Goal: Navigation & Orientation: Find specific page/section

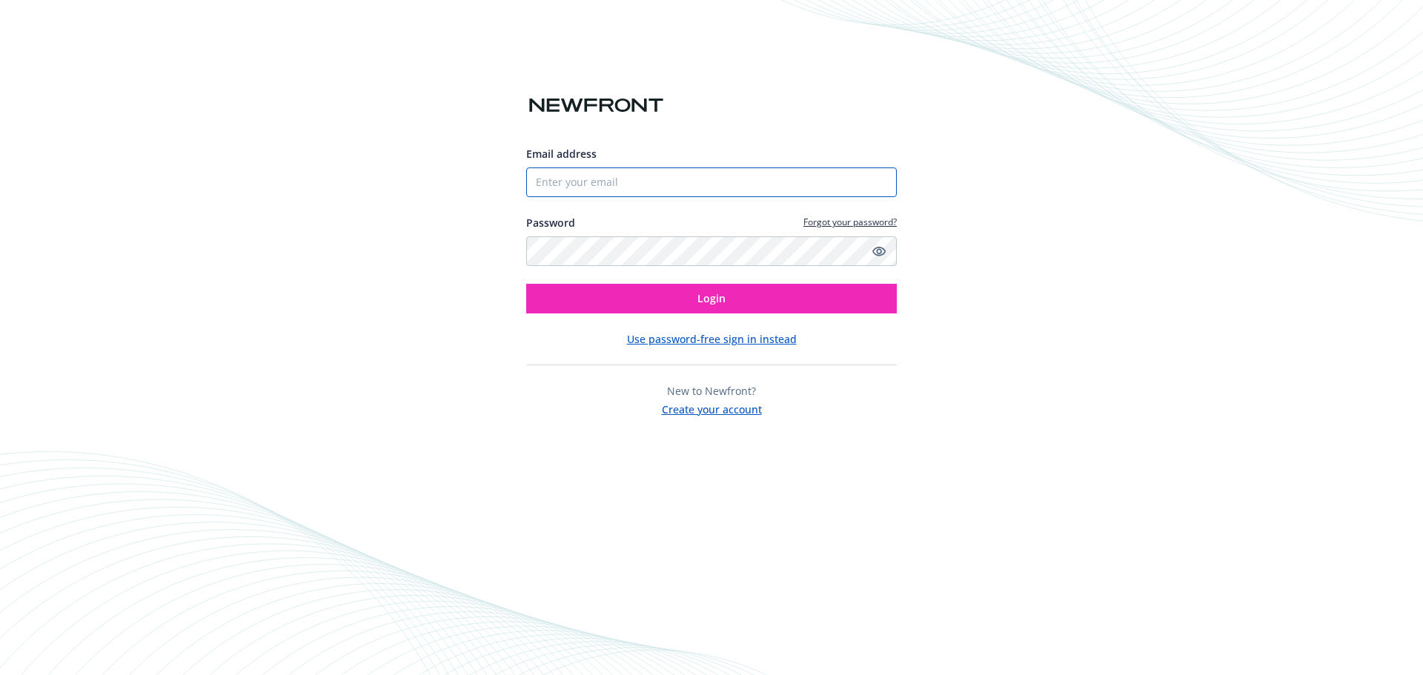
click at [596, 181] on input "Email address" at bounding box center [711, 183] width 371 height 30
type input "[EMAIL_ADDRESS][DOMAIN_NAME]"
click at [882, 252] on icon "Show password" at bounding box center [879, 251] width 13 height 13
click at [514, 250] on div "Email address tmusgrave@vistacenter.org Password Forgot your password? Login Us…" at bounding box center [711, 337] width 1423 height 675
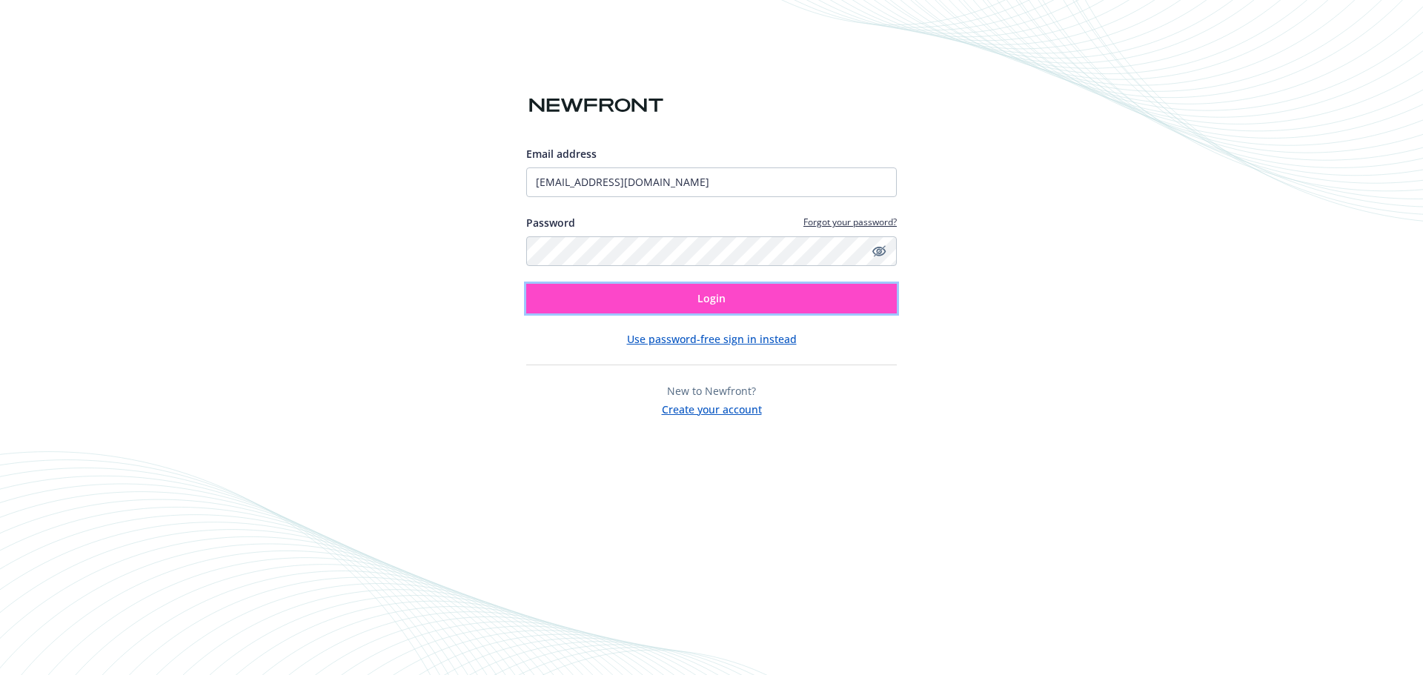
click at [639, 298] on button "Login" at bounding box center [711, 299] width 371 height 30
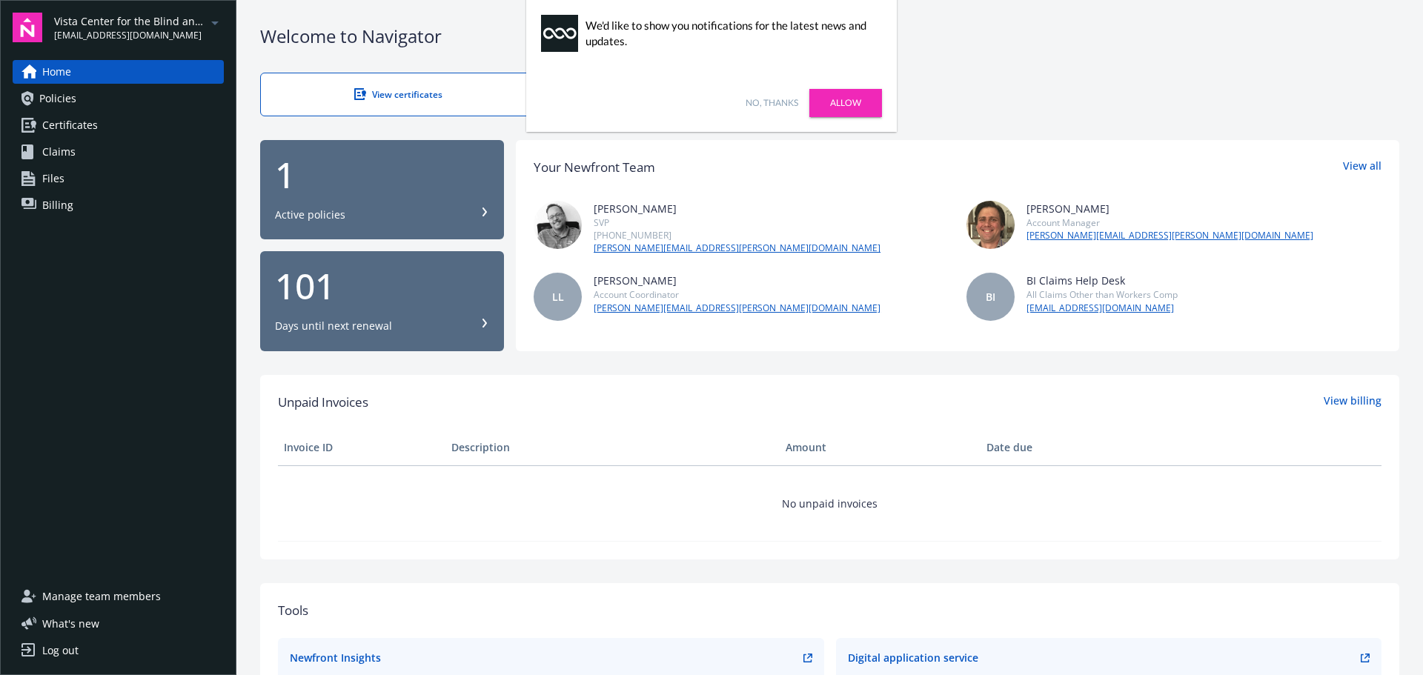
click at [81, 102] on link "Policies" at bounding box center [118, 99] width 211 height 24
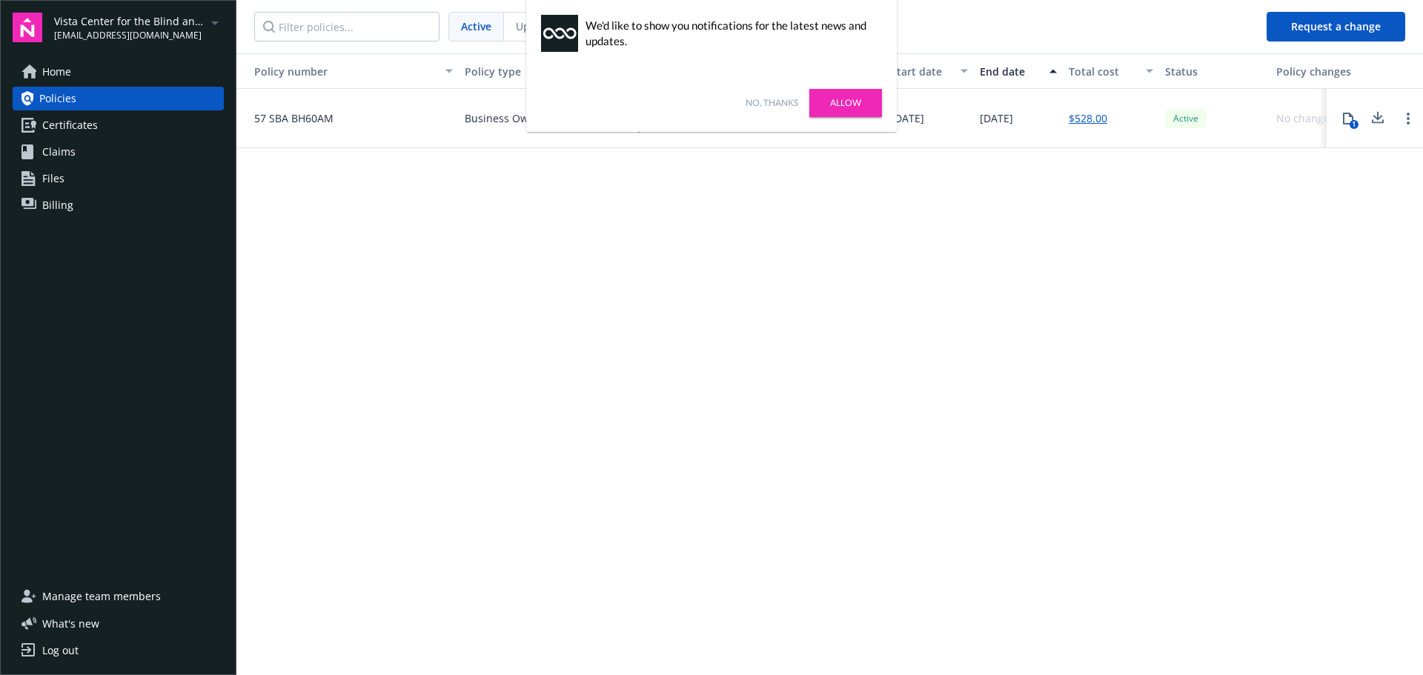
click at [761, 99] on link "No, thanks" at bounding box center [772, 102] width 53 height 13
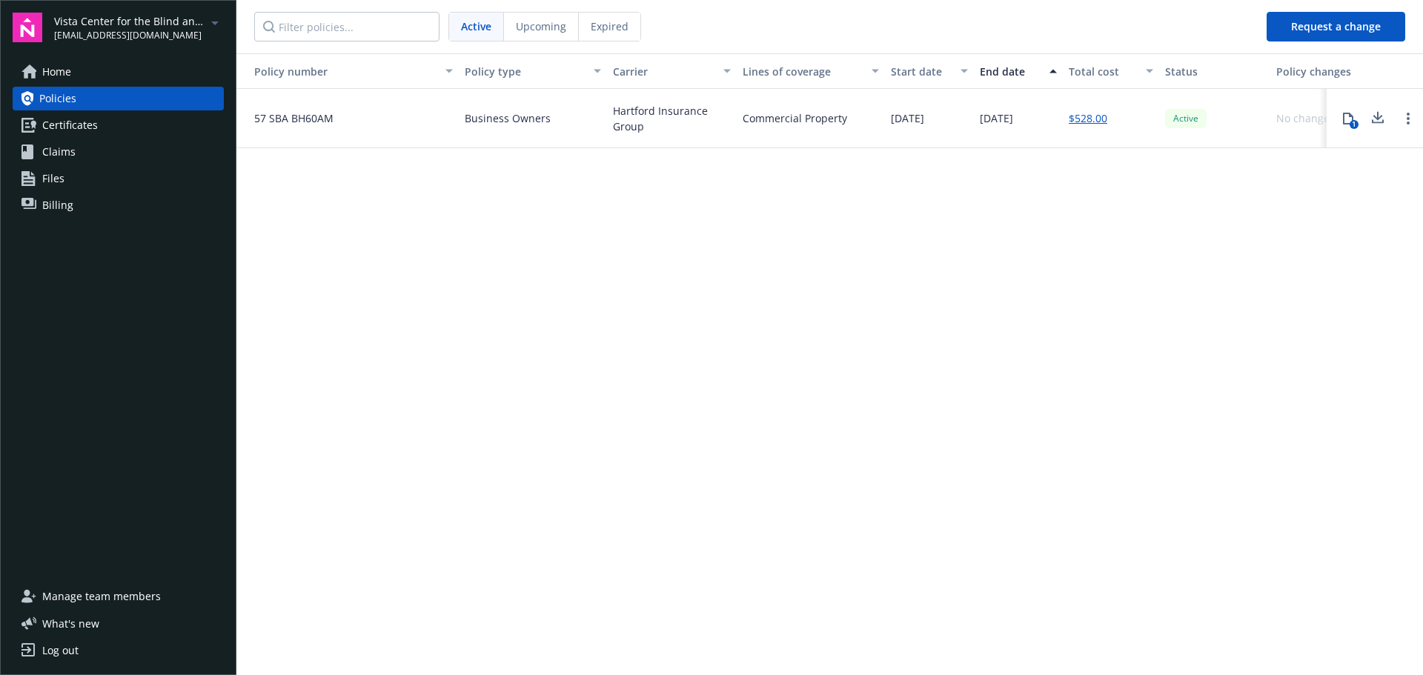
click at [63, 121] on span "Certificates" at bounding box center [70, 125] width 56 height 24
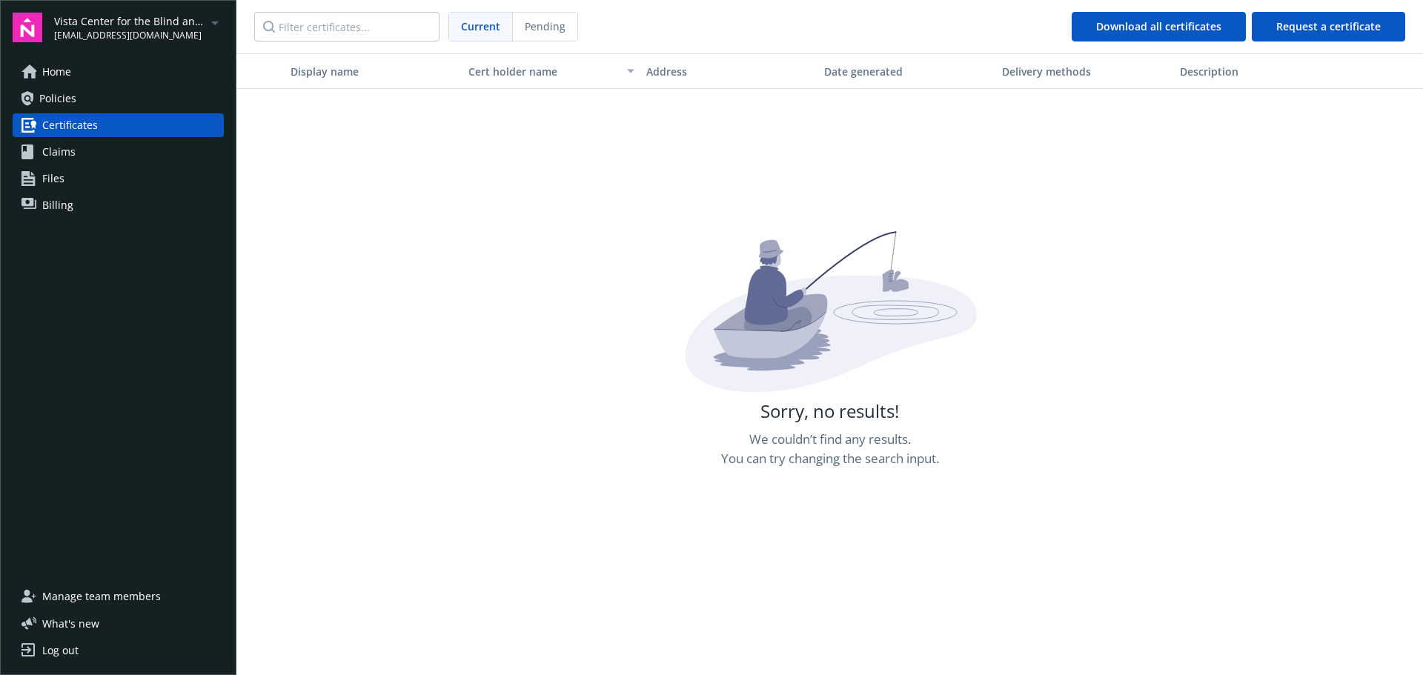
click at [71, 96] on span "Policies" at bounding box center [57, 99] width 37 height 24
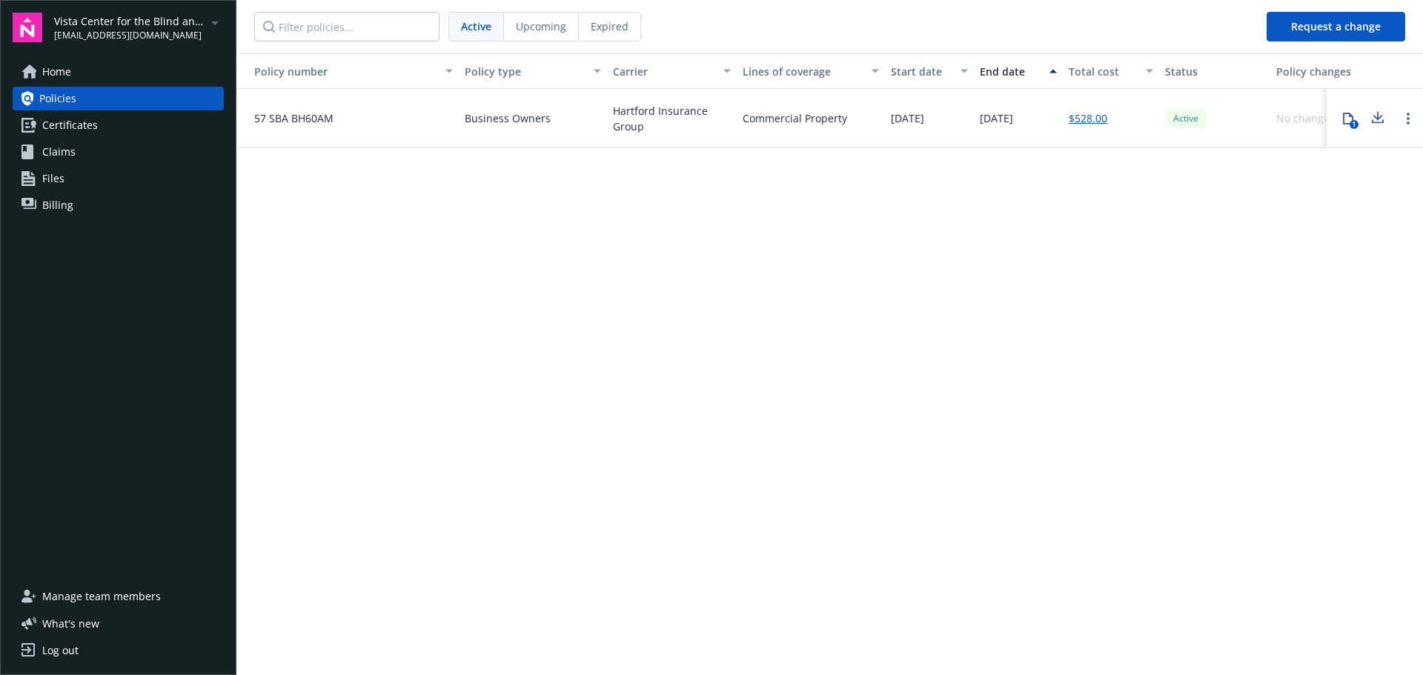
click at [540, 23] on span "Upcoming" at bounding box center [541, 27] width 50 height 16
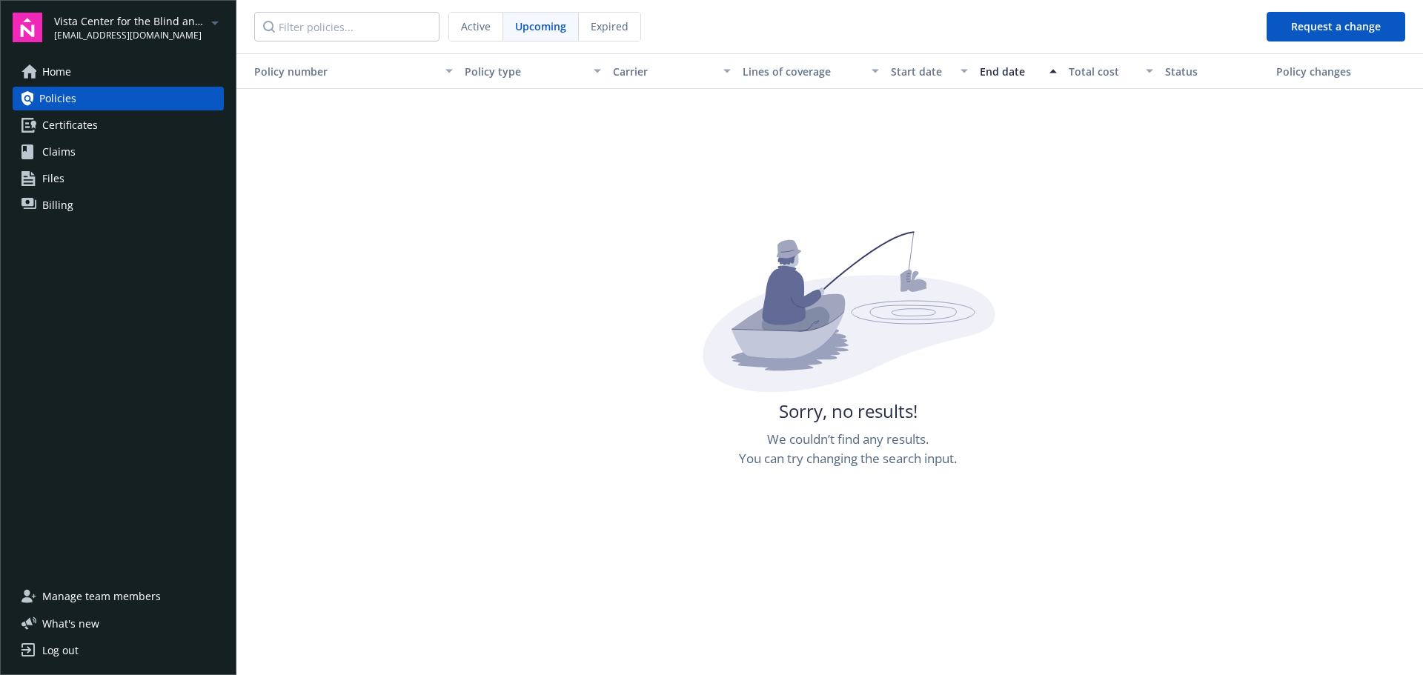
click at [615, 22] on span "Expired" at bounding box center [610, 27] width 38 height 16
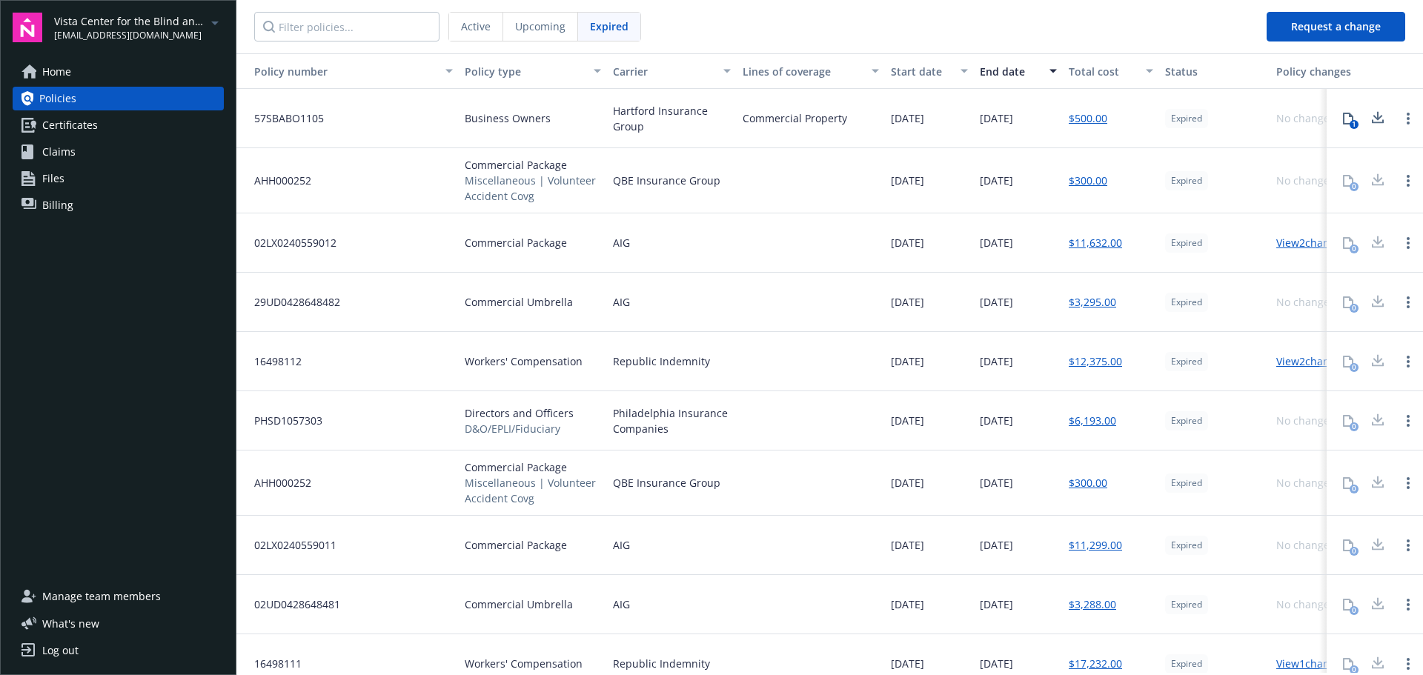
click at [59, 173] on span "Files" at bounding box center [53, 179] width 22 height 24
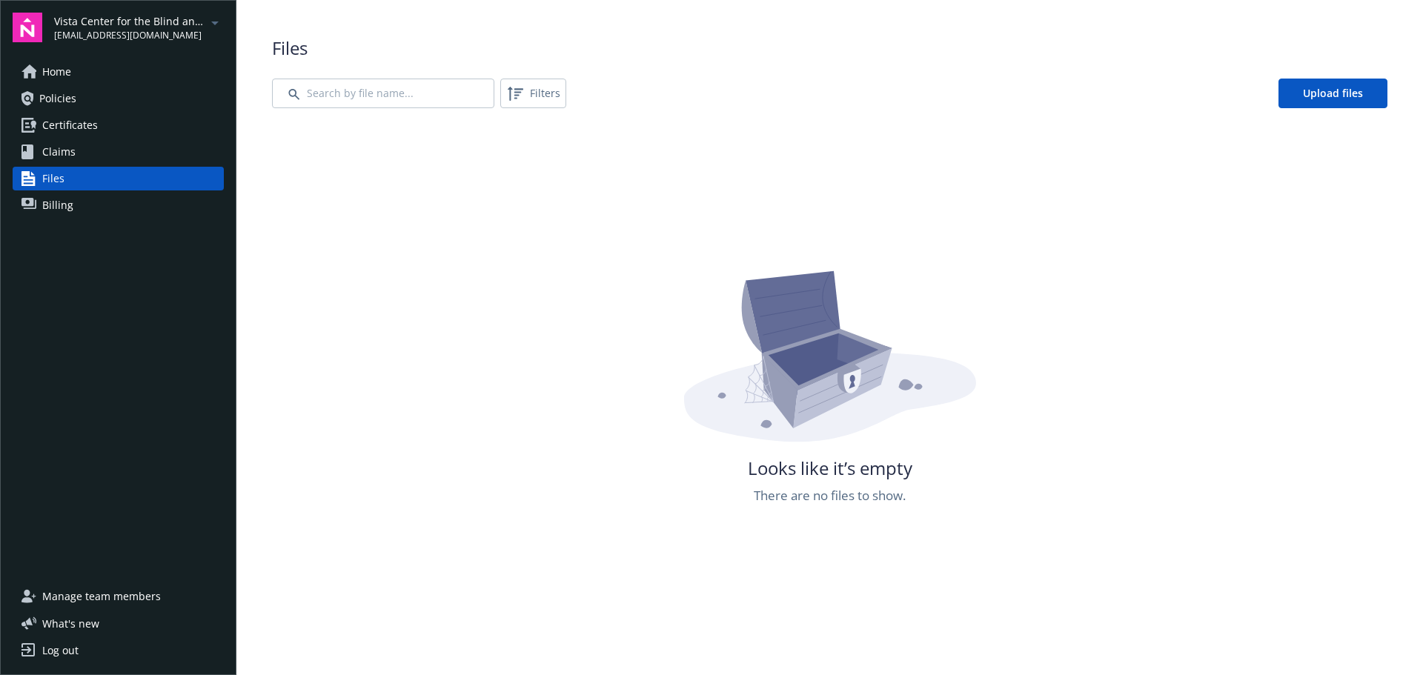
click at [51, 196] on span "Billing" at bounding box center [57, 205] width 31 height 24
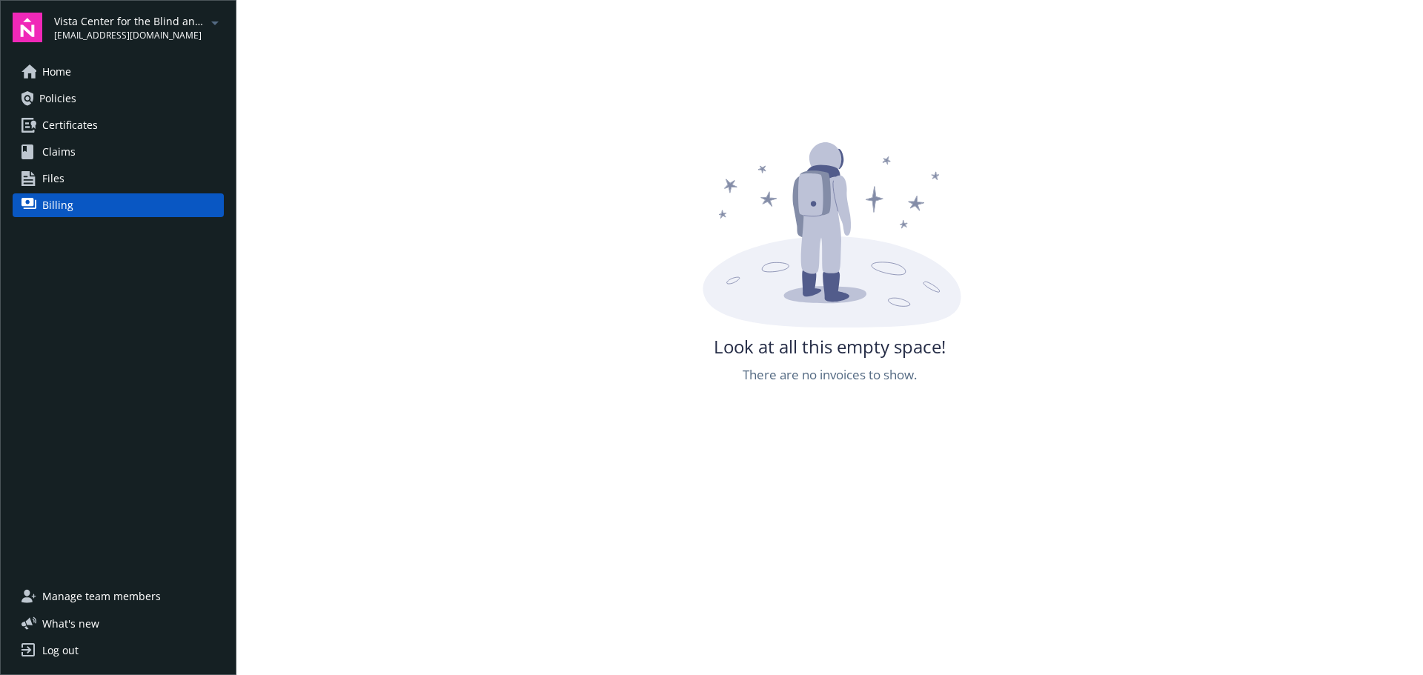
click at [82, 72] on link "Home" at bounding box center [118, 72] width 211 height 24
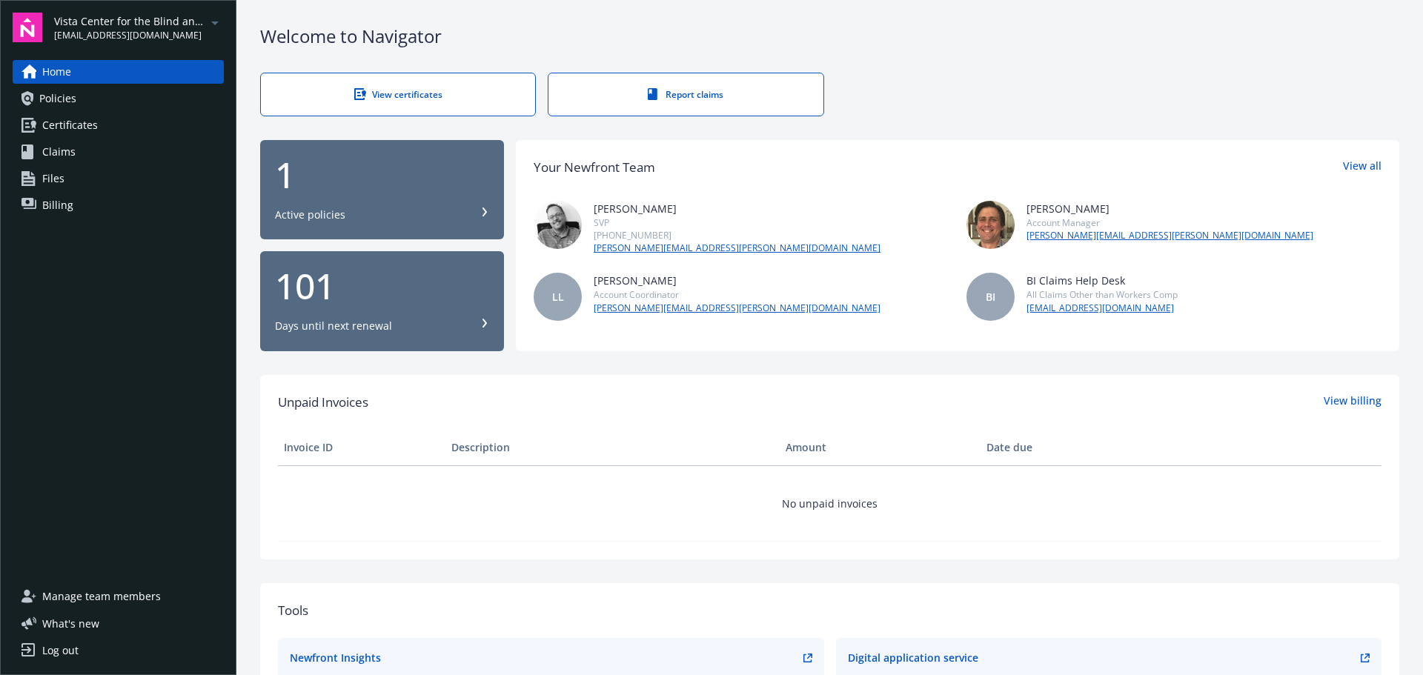
click at [483, 211] on icon at bounding box center [485, 212] width 4 height 9
